Goal: Answer question/provide support

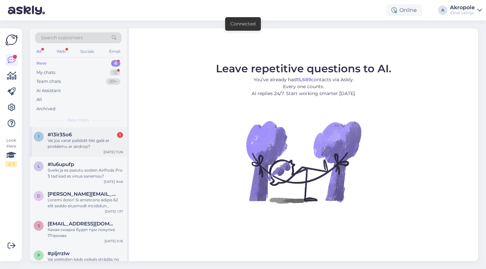
click at [95, 132] on div "#13ir35o6 1" at bounding box center [85, 135] width 75 height 6
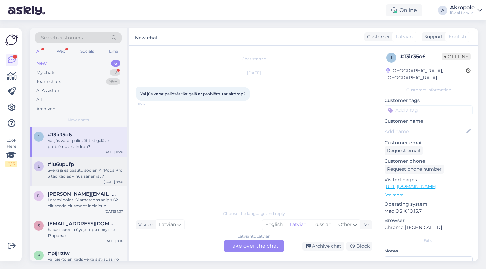
click at [106, 171] on div "Sveiki ja es pasutu sodien AirPods Pro 3 tad kad es vinus sanemsu?" at bounding box center [85, 173] width 75 height 12
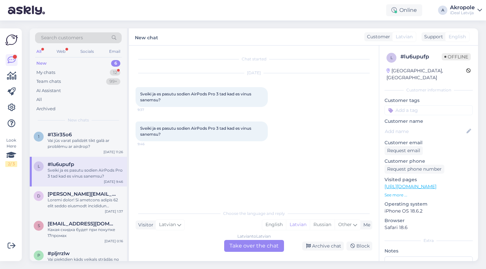
click at [252, 245] on div "Latvian to Latvian Take over the chat" at bounding box center [254, 246] width 60 height 12
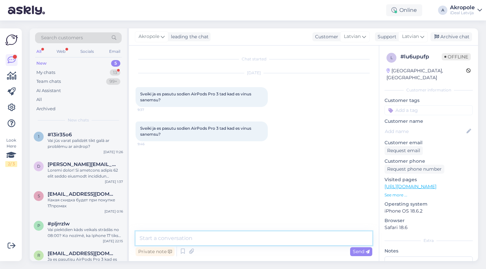
click at [238, 234] on textarea at bounding box center [253, 239] width 236 height 14
type textarea "Labdien!"
type textarea "I"
click at [163, 238] on textarea "[DATE] Tiks apstrādāti visi pasūtījumi, un" at bounding box center [253, 239] width 236 height 14
click at [263, 235] on textarea "[DATE] tiks apstrādāti visi pasūtījumi, un" at bounding box center [253, 239] width 236 height 14
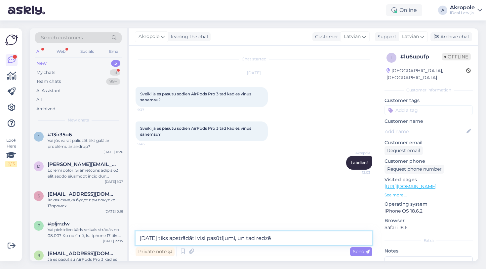
type textarea "[DATE] tiks apstrādāti visi pasūtījumi, un tad redzēs"
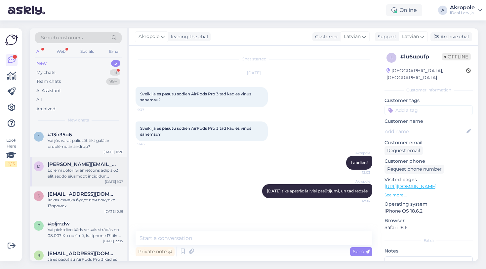
click at [102, 175] on div at bounding box center [85, 173] width 75 height 12
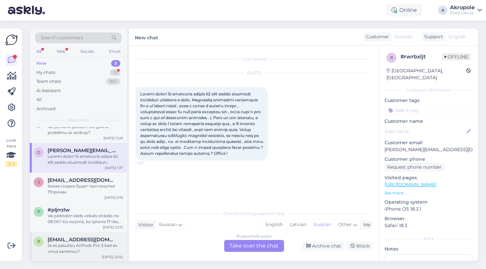
click at [87, 244] on div "Ja es pasutisu AirPods Pro 3 kad es vinus sanemsu?" at bounding box center [85, 249] width 75 height 12
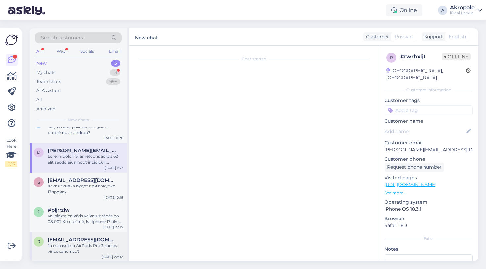
scroll to position [14, 0]
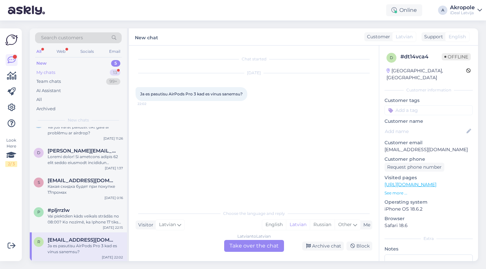
click at [104, 69] on div "My chats 13" at bounding box center [78, 72] width 87 height 9
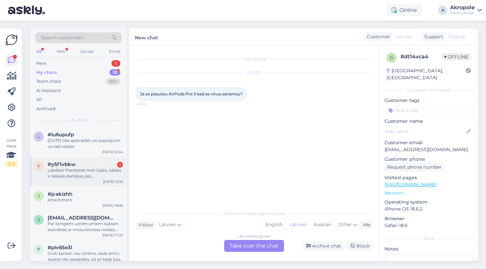
click at [92, 168] on div "Labdien! Pastāstiet man lūdzu, kādas ir tālākās darbības pēc priekšpasūtīšanas …" at bounding box center [85, 173] width 75 height 12
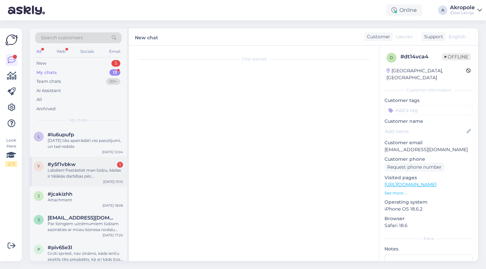
scroll to position [107, 0]
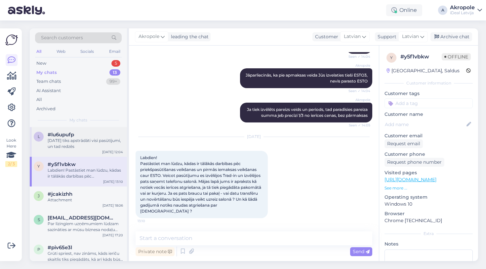
click at [118, 142] on div "[DATE] tiks apstrādāti visi pasūtījumi, un tad redzēs" at bounding box center [85, 144] width 75 height 12
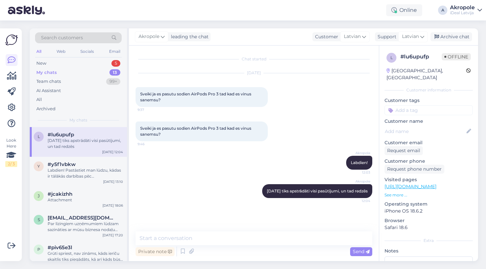
scroll to position [0, 0]
drag, startPoint x: 262, startPoint y: 192, endPoint x: 372, endPoint y: 191, distance: 110.0
click at [372, 191] on div "Chat started [DATE] Sveiki ja es pasutu sodien AirPods Pro 3 tad kad es vinus s…" at bounding box center [256, 138] width 242 height 173
copy span "[DATE] tiks apstrādāti visi pasūtījumi, un tad redzēs"
click at [90, 61] on div "New 5" at bounding box center [78, 63] width 87 height 9
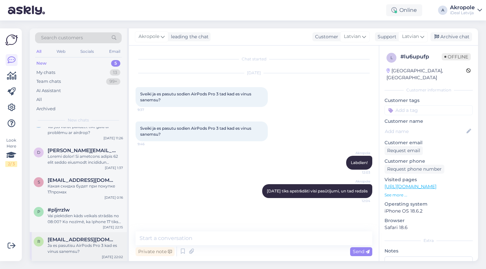
scroll to position [14, 0]
click at [84, 245] on div "Ja es pasutisu AirPods Pro 3 kad es vinus sanemsu?" at bounding box center [85, 249] width 75 height 12
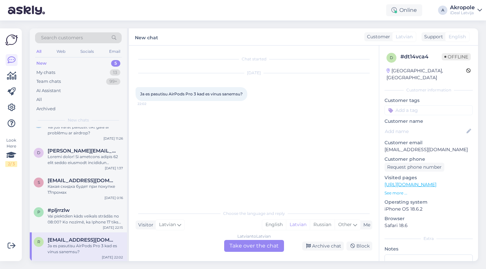
click at [241, 248] on div "Latvian to Latvian Take over the chat" at bounding box center [254, 246] width 60 height 12
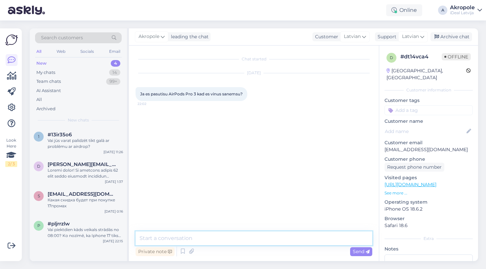
click at [236, 240] on textarea at bounding box center [253, 239] width 236 height 14
paste textarea "[DATE] tiks apstrādāti visi pasūtījumi, un tad redzēs"
type textarea "[DATE] tiks apstrādāti visi pasūtījumi, un tad redzēs"
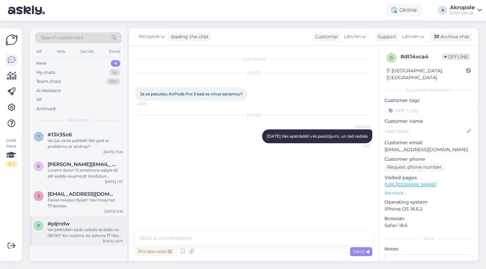
click at [92, 236] on div "Vai piektdien kāds veikals strādās no 08:00? Ko nozīmē, ka Iphone 17 tiks tirgo…" at bounding box center [85, 233] width 75 height 12
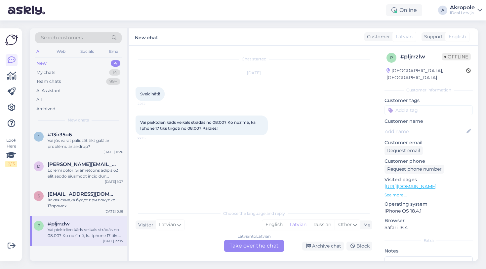
click at [248, 244] on div "Latvian to Latvian Take over the chat" at bounding box center [254, 246] width 60 height 12
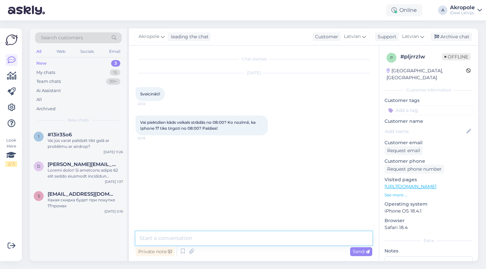
click at [234, 236] on textarea at bounding box center [253, 239] width 236 height 14
type textarea "Labdien!"
type textarea "[STREET_ADDRESS] veikals strādās no 8:00"
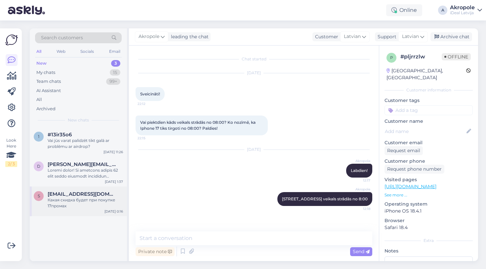
click at [103, 209] on div "s [EMAIL_ADDRESS][DOMAIN_NAME] [PERSON_NAME] скидка будет при покупке 17промах …" at bounding box center [78, 202] width 97 height 30
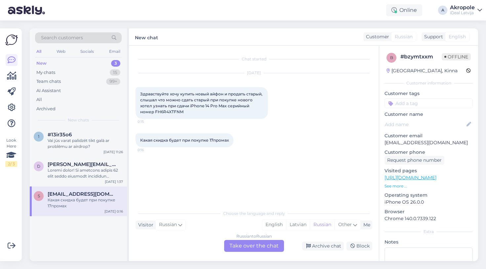
click at [253, 248] on div "Russian to Russian Take over the chat" at bounding box center [254, 246] width 60 height 12
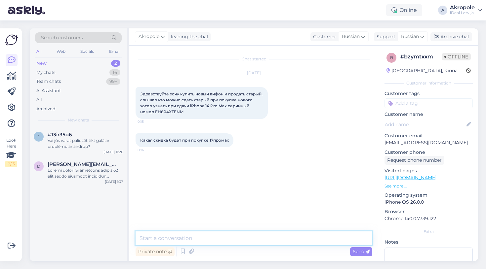
click at [242, 236] on textarea at bounding box center [253, 239] width 236 height 14
type textarea "Добрый день!"
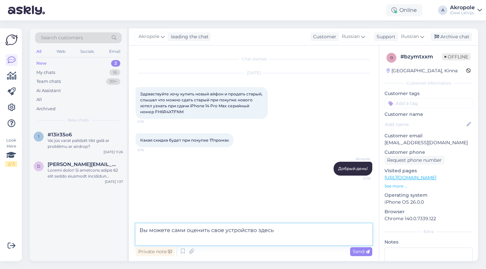
paste textarea "[URL][DOMAIN_NAME]"
type textarea "Вы можете сами оценить свое устройство здесь [URL][DOMAIN_NAME]"
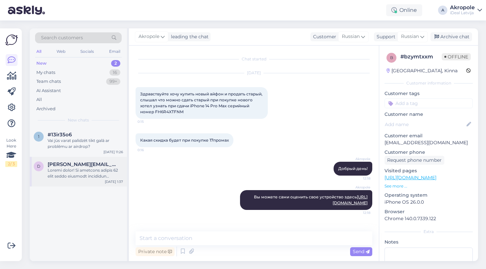
click at [92, 175] on div at bounding box center [85, 173] width 75 height 12
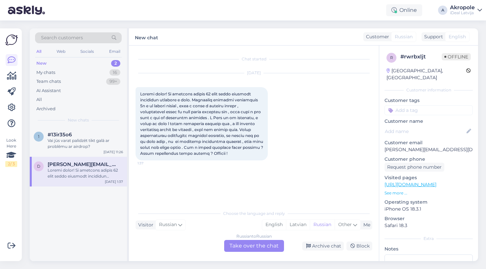
click at [258, 246] on div "Russian to Russian Take over the chat" at bounding box center [254, 246] width 60 height 12
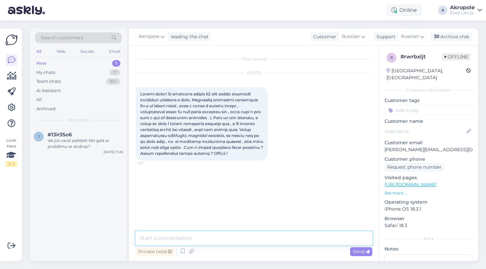
click at [239, 243] on textarea at bounding box center [253, 239] width 236 height 14
type textarea "Добрый день!"
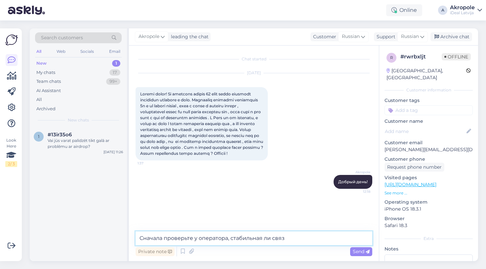
type textarea "Сначала проверьте у оператора, стабильная ли связь"
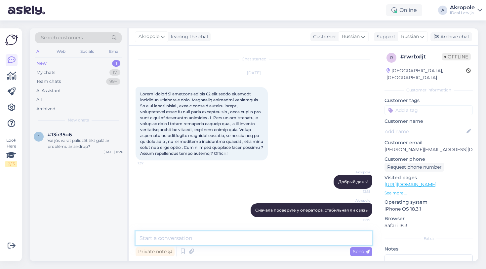
type textarea "Т"
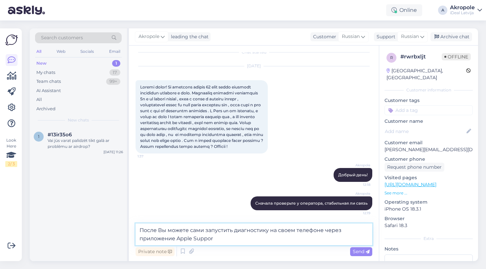
type textarea "После Вы можете сами запустить диагностику на своем телефоне через приложение A…"
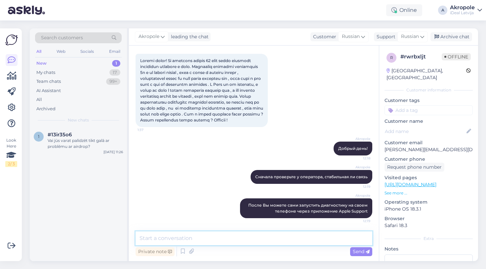
click at [218, 238] on textarea at bounding box center [253, 239] width 236 height 14
type textarea "Ж"
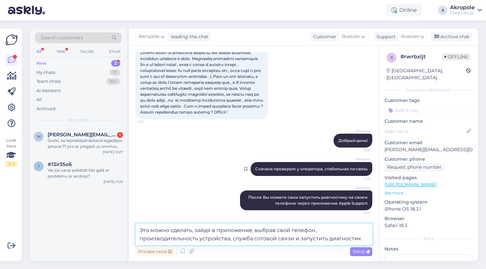
type textarea "Это можно сделать, зайдя в приложение, выбрав свой телефон, производительность …"
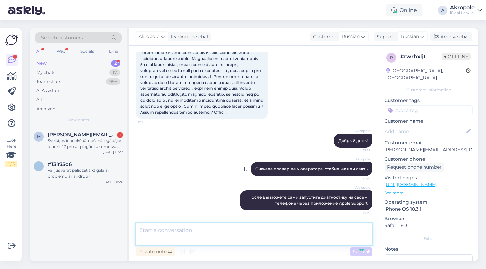
scroll to position [86, 0]
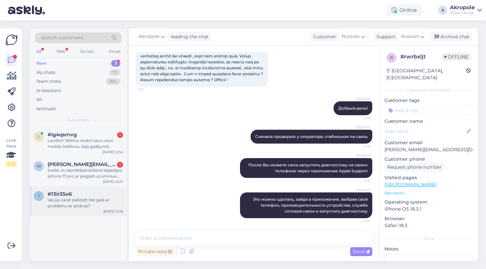
click at [92, 207] on div "Vai jūs varat palīdzēt tikt galā ar problēmu ar airdrop?" at bounding box center [85, 203] width 75 height 12
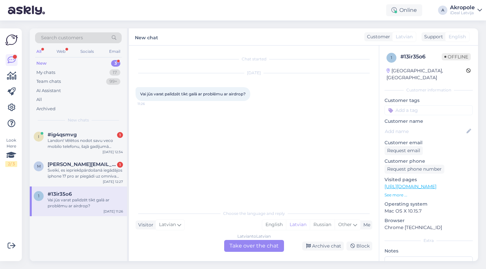
click at [271, 245] on div "Latvian to Latvian Take over the chat" at bounding box center [254, 246] width 60 height 12
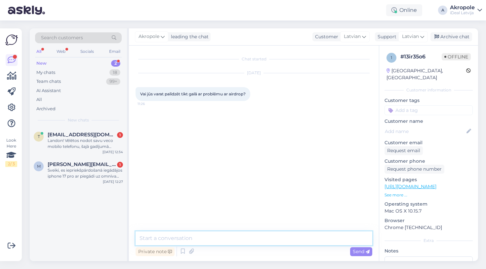
click at [266, 234] on textarea at bounding box center [253, 239] width 236 height 14
type textarea "Labdien!"
click at [186, 240] on textarea "Palīdzēt ar tehnidkām problēmām" at bounding box center [253, 239] width 236 height 14
click at [238, 241] on textarea "Palīdzēt ar tehniskām problēmām" at bounding box center [253, 239] width 236 height 14
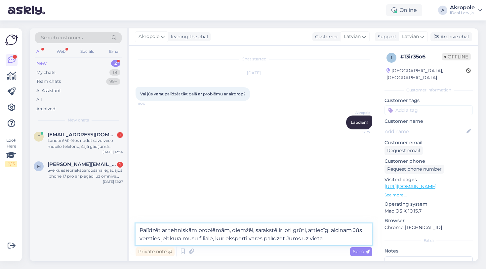
type textarea "Palīdzēt ar tehniskām problēmām, diemžēl, sarakstē ir ļoti grūti, attiecīgi aic…"
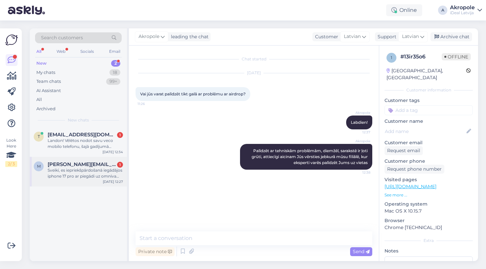
click at [111, 177] on div "Sveiki, es iepriekšpārdošanā iegādājos iphone 17 pro ar piegādi uz omniva pakom…" at bounding box center [85, 173] width 75 height 12
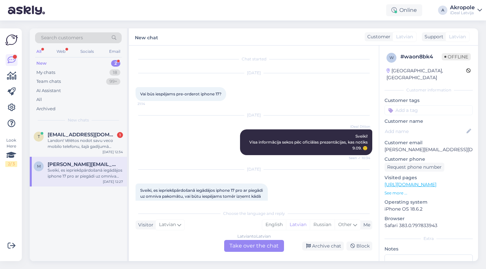
scroll to position [16, 0]
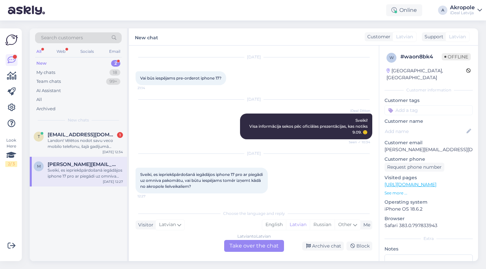
click at [244, 246] on div "Latvian to Latvian Take over the chat" at bounding box center [254, 246] width 60 height 12
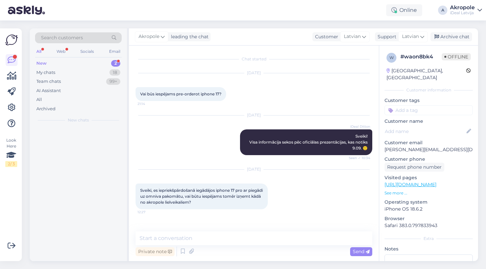
scroll to position [0, 0]
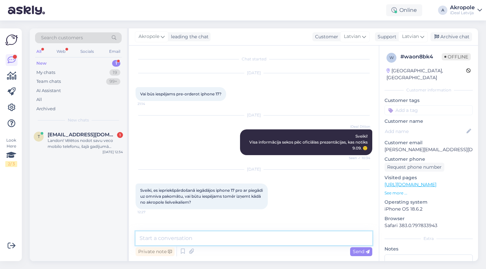
click at [227, 237] on textarea at bounding box center [253, 239] width 236 height 14
type textarea "Labdien!"
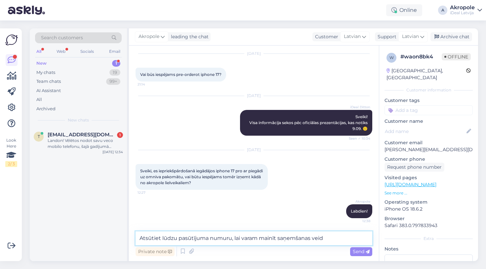
type textarea "Atsūtiet lūdzu pasūtījuma numuru, lai varam mainīt saņemšanas veidu"
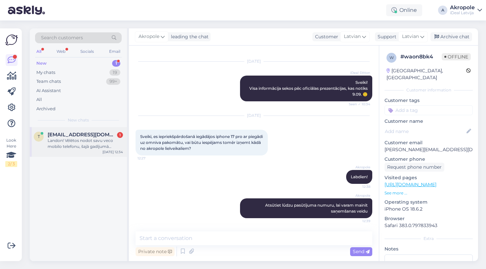
click at [84, 151] on div "t [EMAIL_ADDRESS][DOMAIN_NAME] 1 Landon! Vēlētos nodot savu veco mobilo telefon…" at bounding box center [78, 142] width 97 height 30
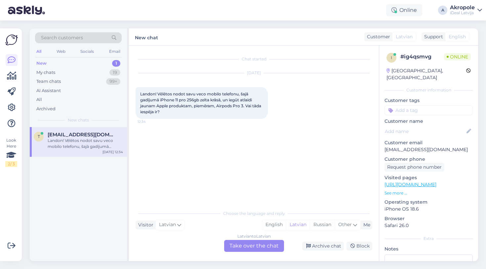
scroll to position [0, 0]
click at [248, 252] on div "Chat started [DATE] Landon! Vēlētos nodot savu veco mobilo telefonu, šajā gadīj…" at bounding box center [254, 154] width 250 height 216
click at [245, 249] on div "Latvian to Latvian Take over the chat" at bounding box center [254, 246] width 60 height 12
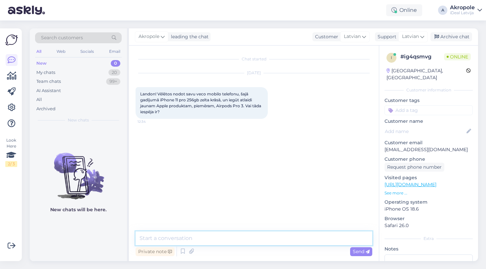
click at [236, 237] on textarea at bounding box center [253, 239] width 236 height 14
type textarea "Labdien!"
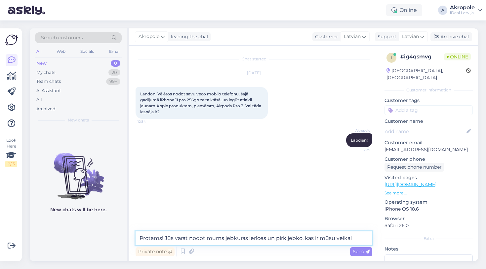
type textarea "Protams! Jūs varat nodot mums jebkuras ierīces un pirk jebko, kas ir mūsu veika…"
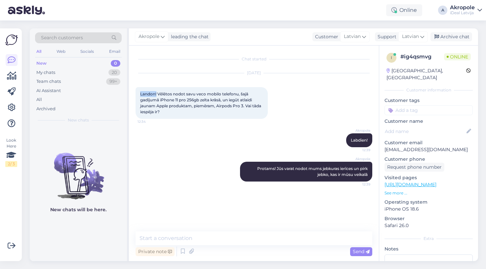
drag, startPoint x: 140, startPoint y: 95, endPoint x: 157, endPoint y: 94, distance: 17.2
click at [157, 94] on div "Landon! Vēlētos nodot savu veco mobilo telefonu, šajā gadījumā iPhone 11 pro 25…" at bounding box center [201, 103] width 132 height 32
click at [226, 139] on div "Akropole Labdien! 12:39" at bounding box center [253, 140] width 236 height 28
click at [226, 138] on div "Akropole Labdien! 12:39" at bounding box center [253, 140] width 236 height 28
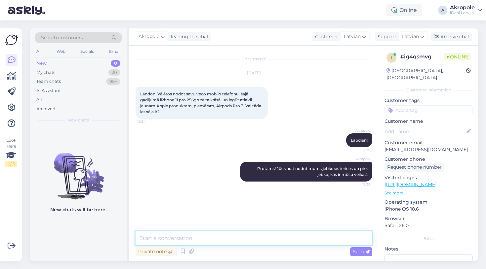
click at [201, 242] on textarea at bounding box center [253, 239] width 236 height 14
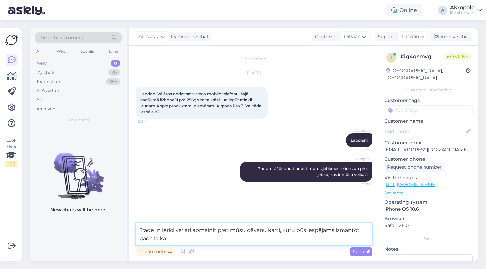
click at [229, 236] on textarea "Trade In ierīci var arī apmainīt pret mūsu dāvanu karti, kuru būs iespējams izm…" at bounding box center [253, 235] width 236 height 22
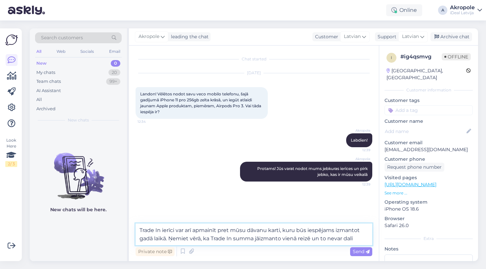
type textarea "Trade In ierīci var arī apmainīt pret mūsu dāvanu karti, kuru būs iespējams izm…"
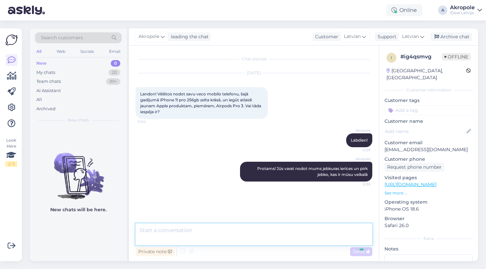
scroll to position [4, 0]
